Goal: Transaction & Acquisition: Purchase product/service

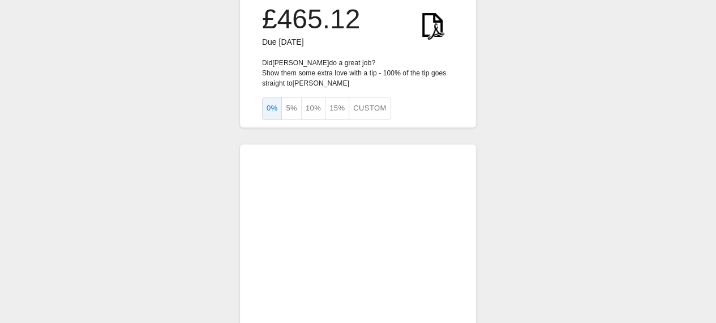
scroll to position [17, 0]
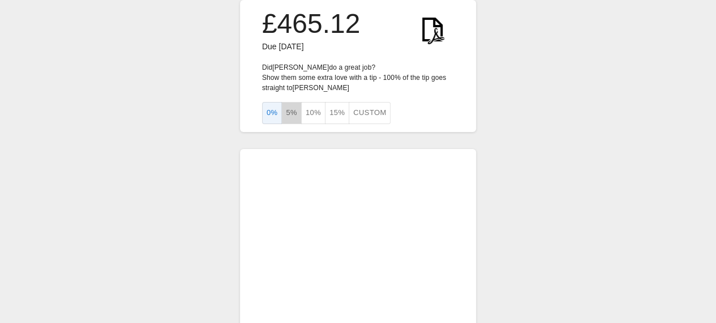
click at [290, 115] on button "5%" at bounding box center [291, 113] width 20 height 22
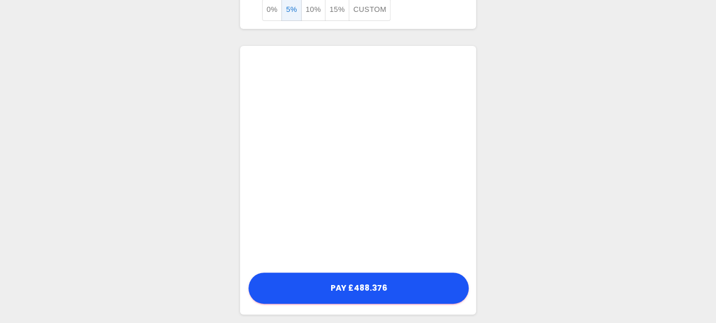
scroll to position [128, 0]
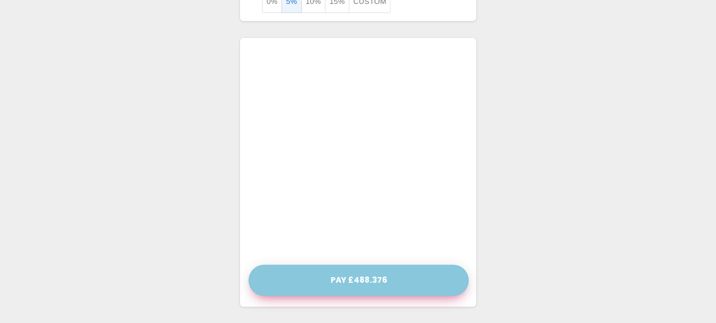
click at [361, 283] on button "Pay £488.376" at bounding box center [358, 279] width 220 height 31
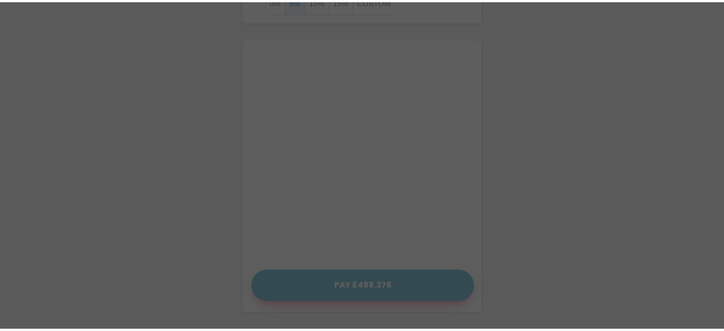
scroll to position [119, 0]
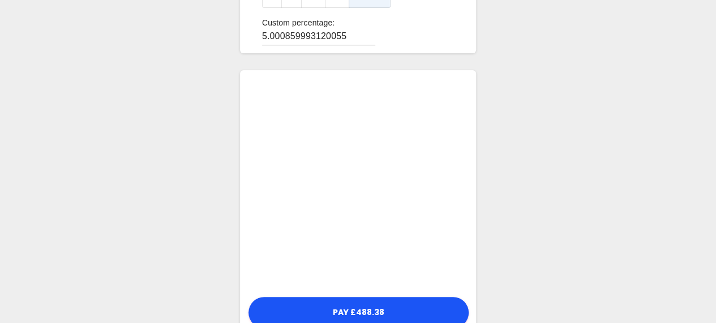
scroll to position [144, 0]
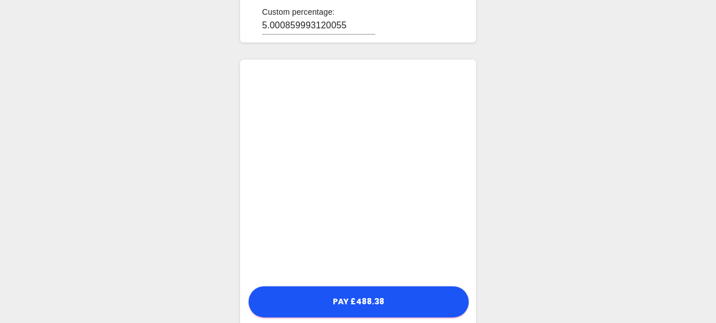
drag, startPoint x: 723, startPoint y: 105, endPoint x: 508, endPoint y: 81, distance: 215.8
click at [508, 81] on div "£488.38 Due [DATE] Did [PERSON_NAME] do a great job? Show them some extra love …" at bounding box center [358, 100] width 716 height 488
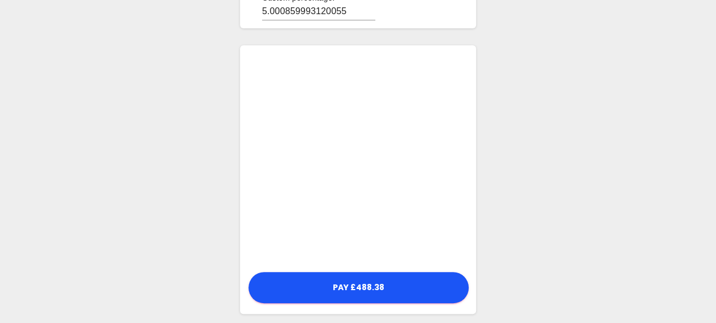
scroll to position [159, 0]
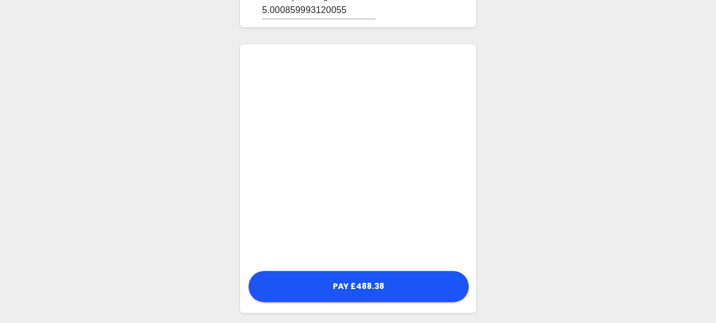
drag, startPoint x: 716, startPoint y: 151, endPoint x: 571, endPoint y: 56, distance: 173.7
click at [571, 56] on div "£488.38 Due 21 September 2025 Did Navdeep do a great job? Show them some extra …" at bounding box center [358, 85] width 716 height 488
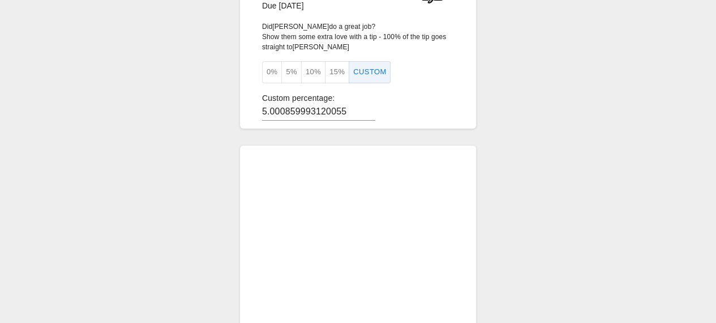
scroll to position [50, 0]
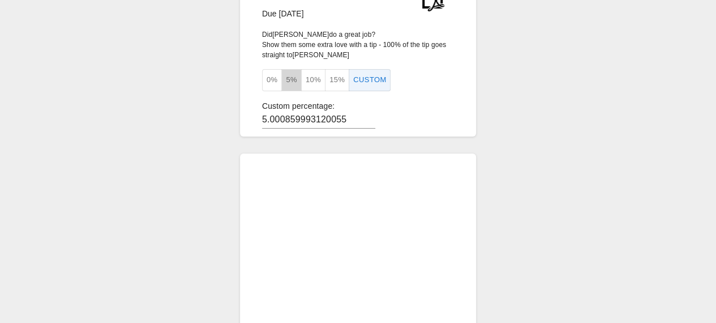
click at [298, 86] on button "5%" at bounding box center [291, 80] width 20 height 22
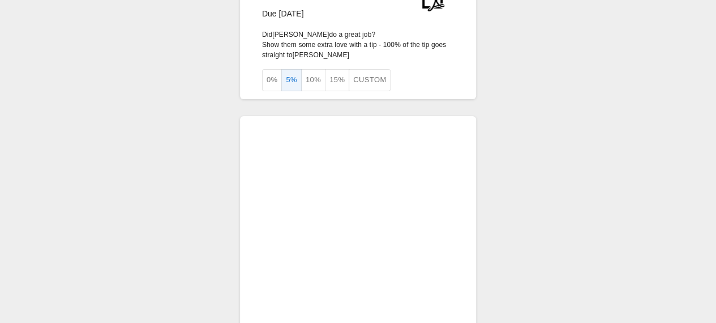
scroll to position [59, 0]
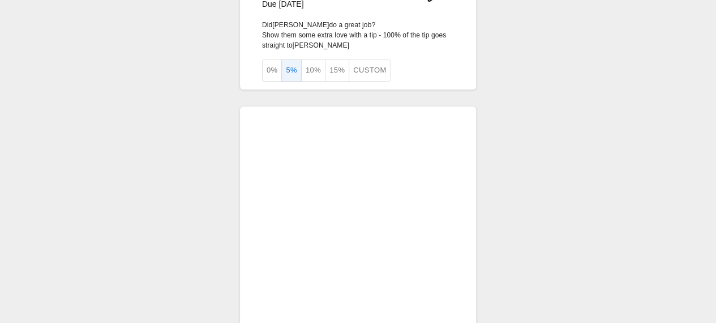
click at [641, 210] on div "£488.376 Due 21 September 2025 Did Navdeep do a great job? Show them some extra…" at bounding box center [358, 166] width 716 height 451
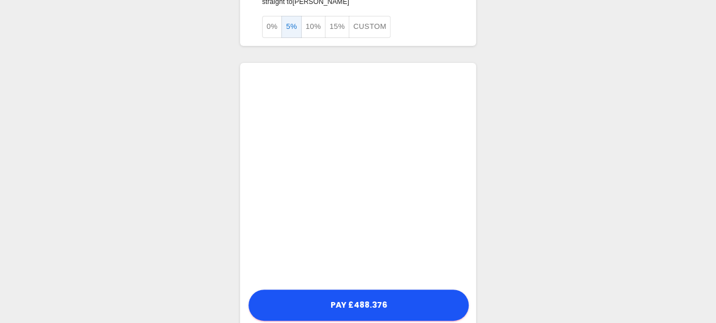
scroll to position [128, 0]
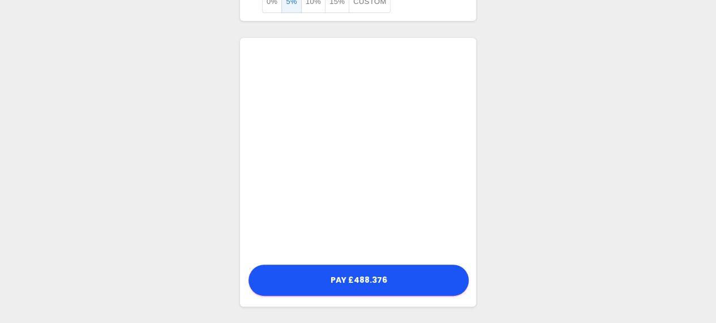
drag, startPoint x: 715, startPoint y: 182, endPoint x: 499, endPoint y: 209, distance: 218.4
click at [499, 209] on div "£488.376 Due 21 September 2025 Did Navdeep do a great job? Show them some extra…" at bounding box center [358, 97] width 716 height 451
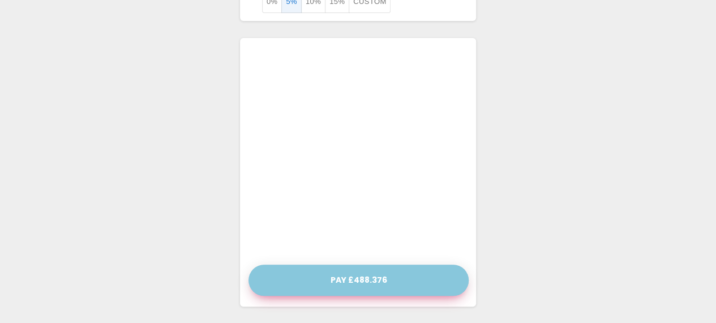
click at [359, 288] on button "Pay £488.376" at bounding box center [358, 279] width 220 height 31
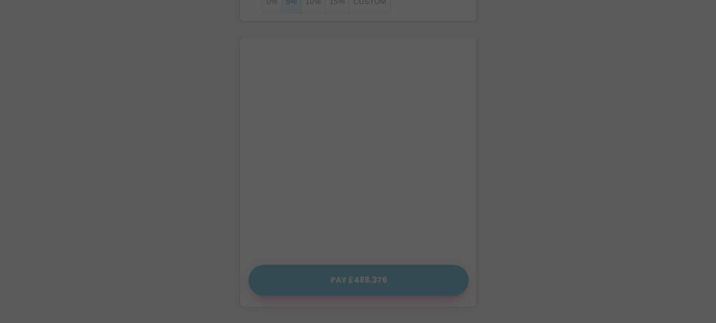
scroll to position [119, 0]
